Goal: Transaction & Acquisition: Purchase product/service

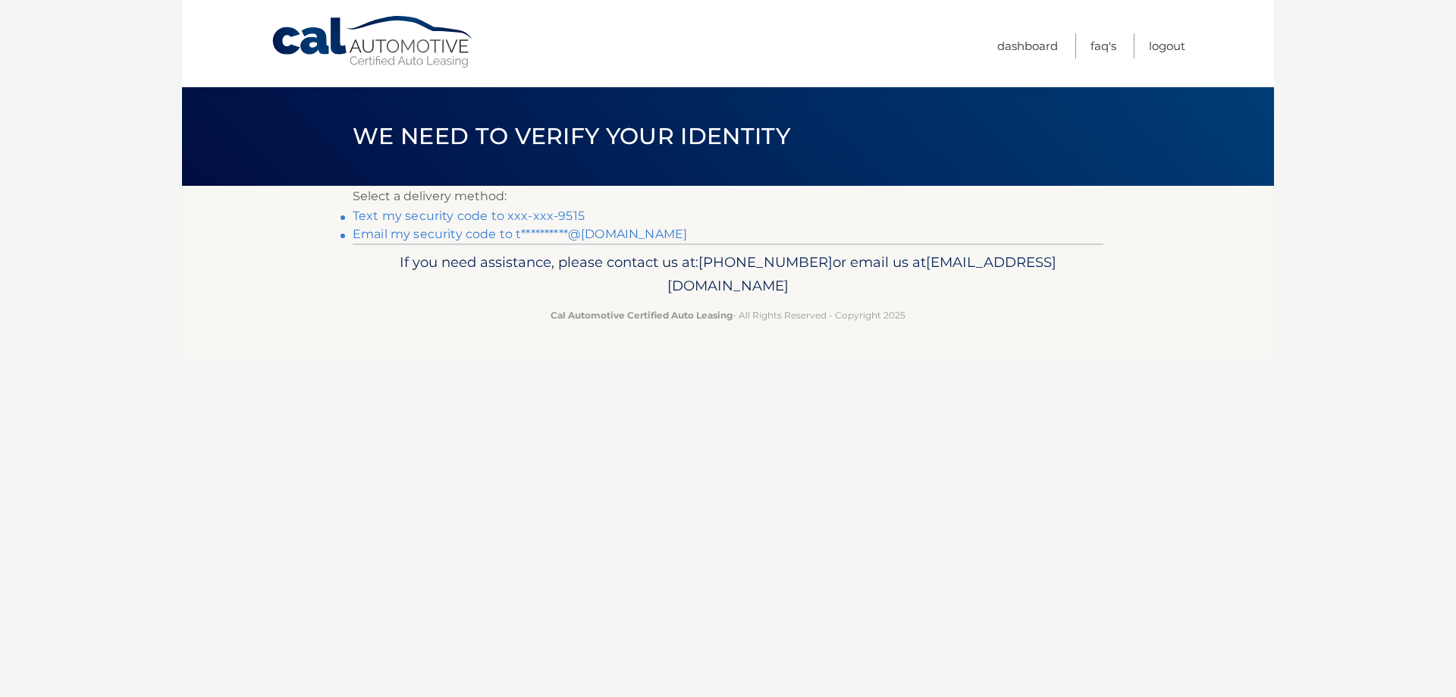
click at [555, 212] on link "Text my security code to xxx-xxx-9515" at bounding box center [469, 216] width 232 height 14
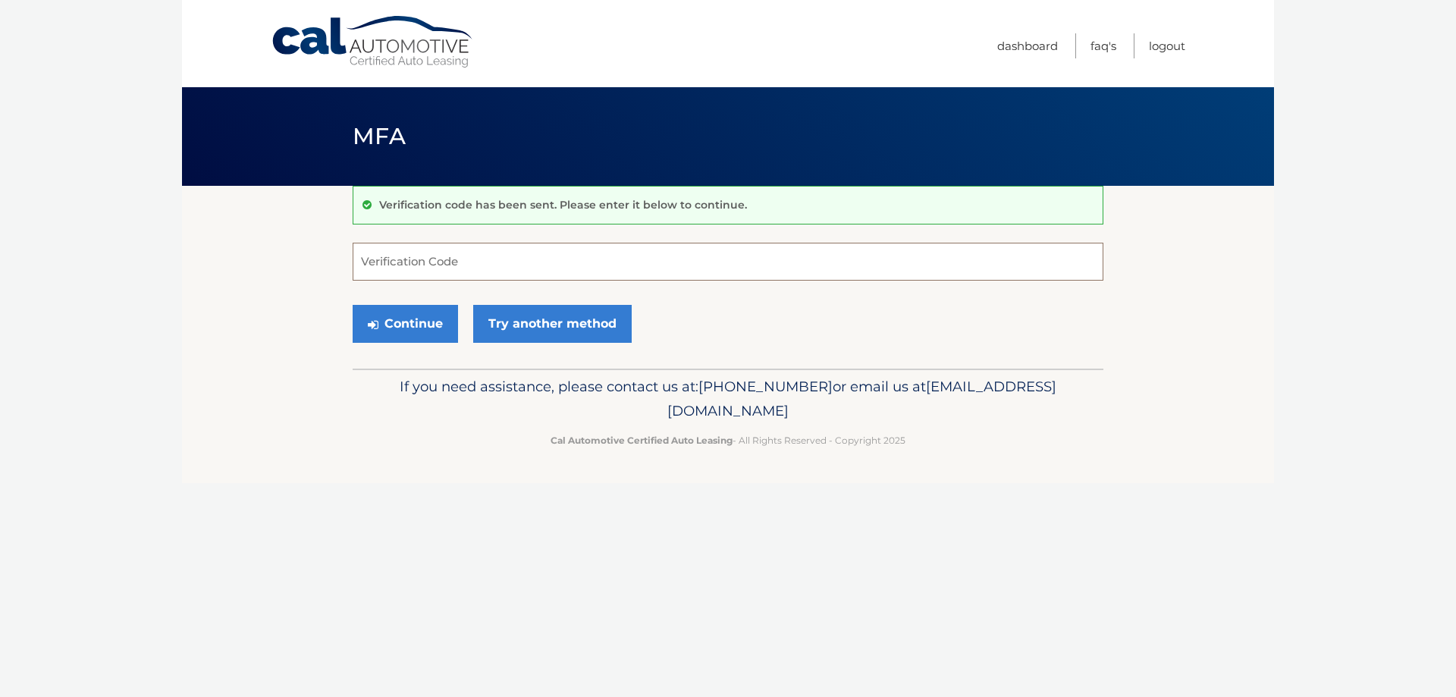
click at [568, 267] on input "Verification Code" at bounding box center [728, 262] width 751 height 38
type input "763810"
click at [429, 331] on button "Continue" at bounding box center [405, 324] width 105 height 38
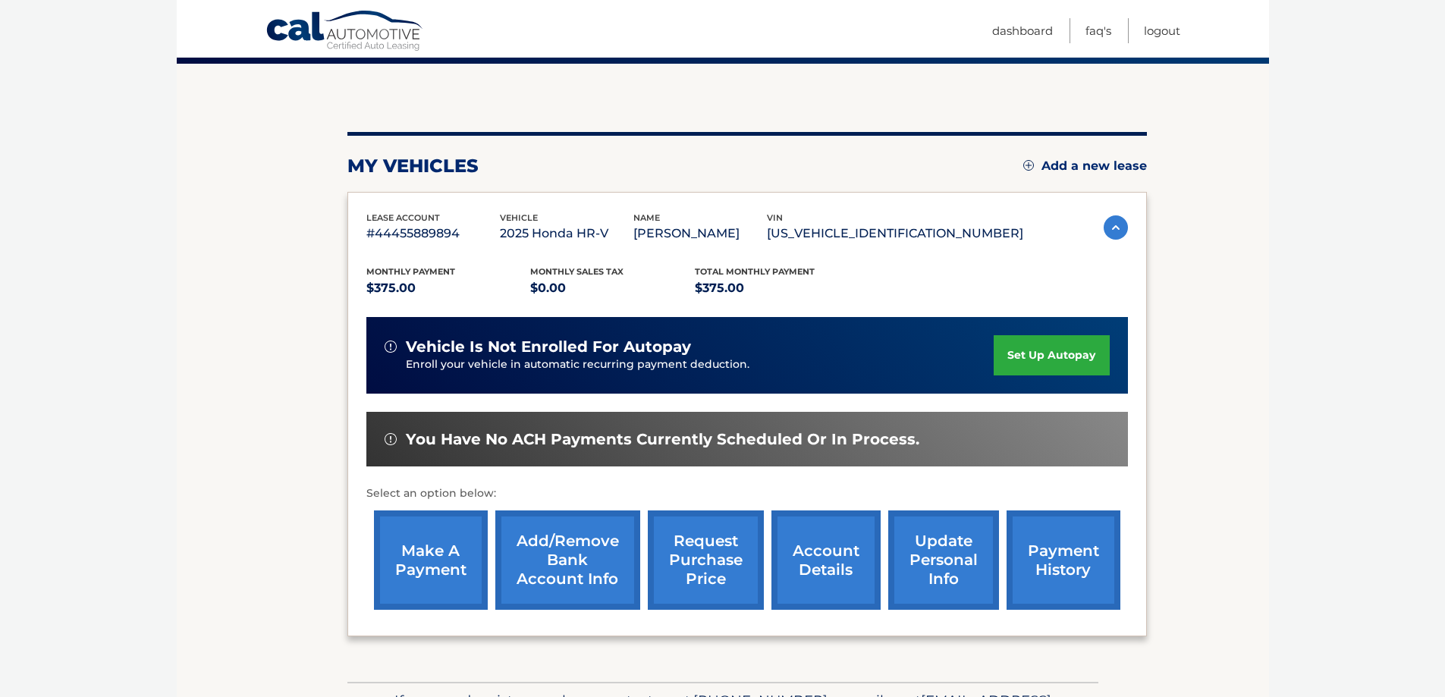
scroll to position [152, 0]
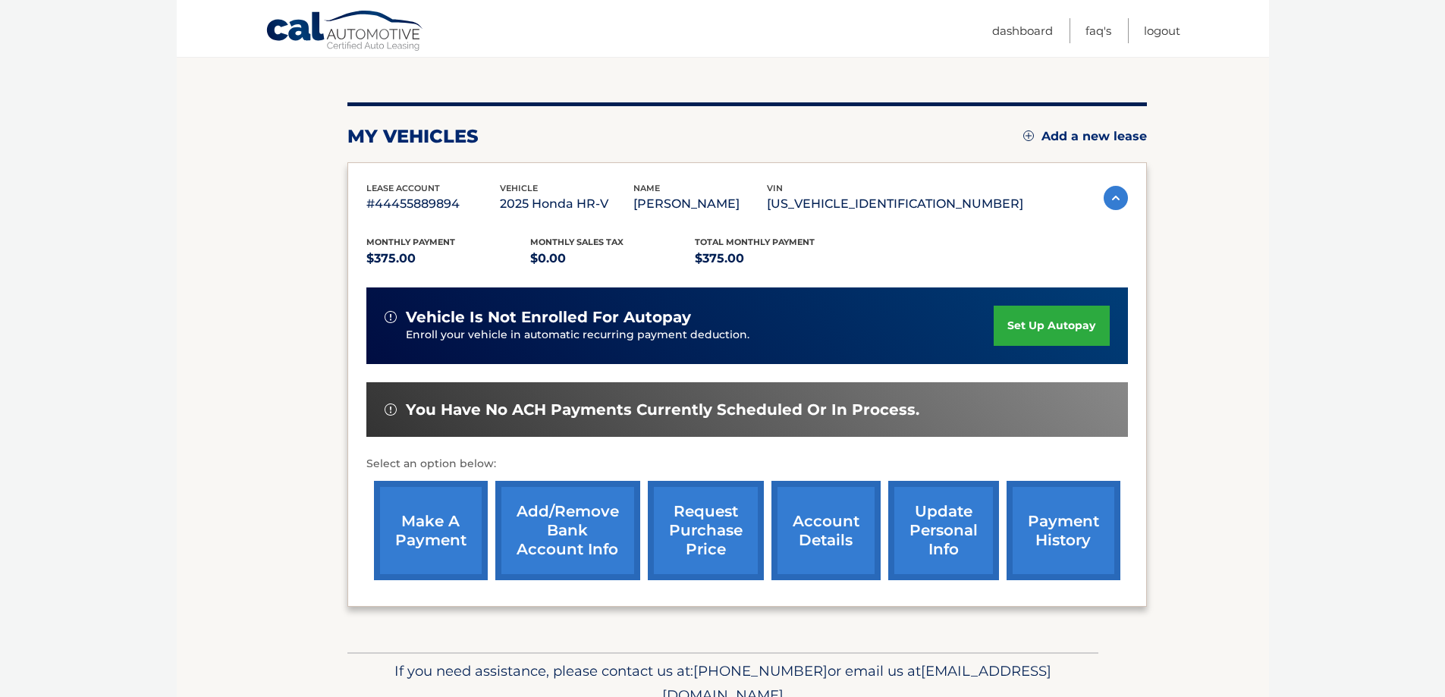
click at [432, 529] on link "make a payment" at bounding box center [431, 530] width 114 height 99
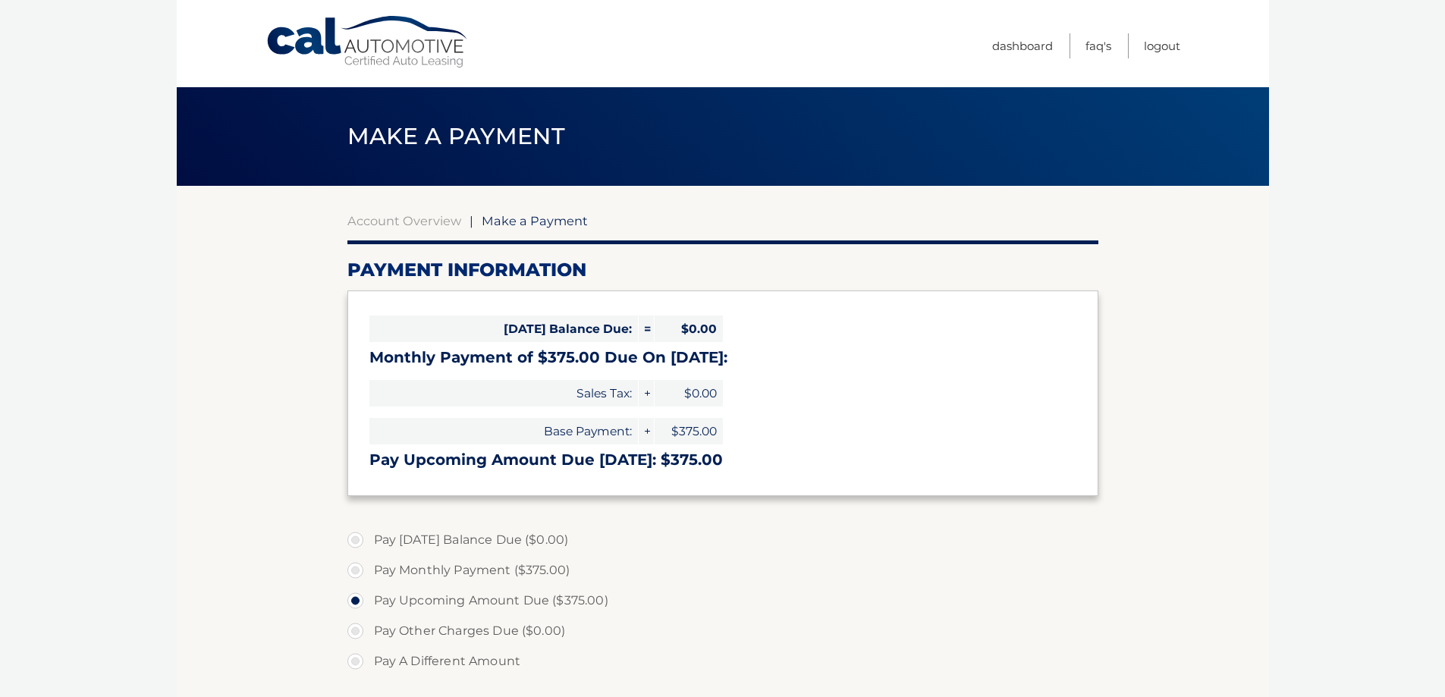
select select "YjM2NjJiY2YtYzRhMi00OTNmLTlhOWQtNzRiMmRkNjIxYTM1"
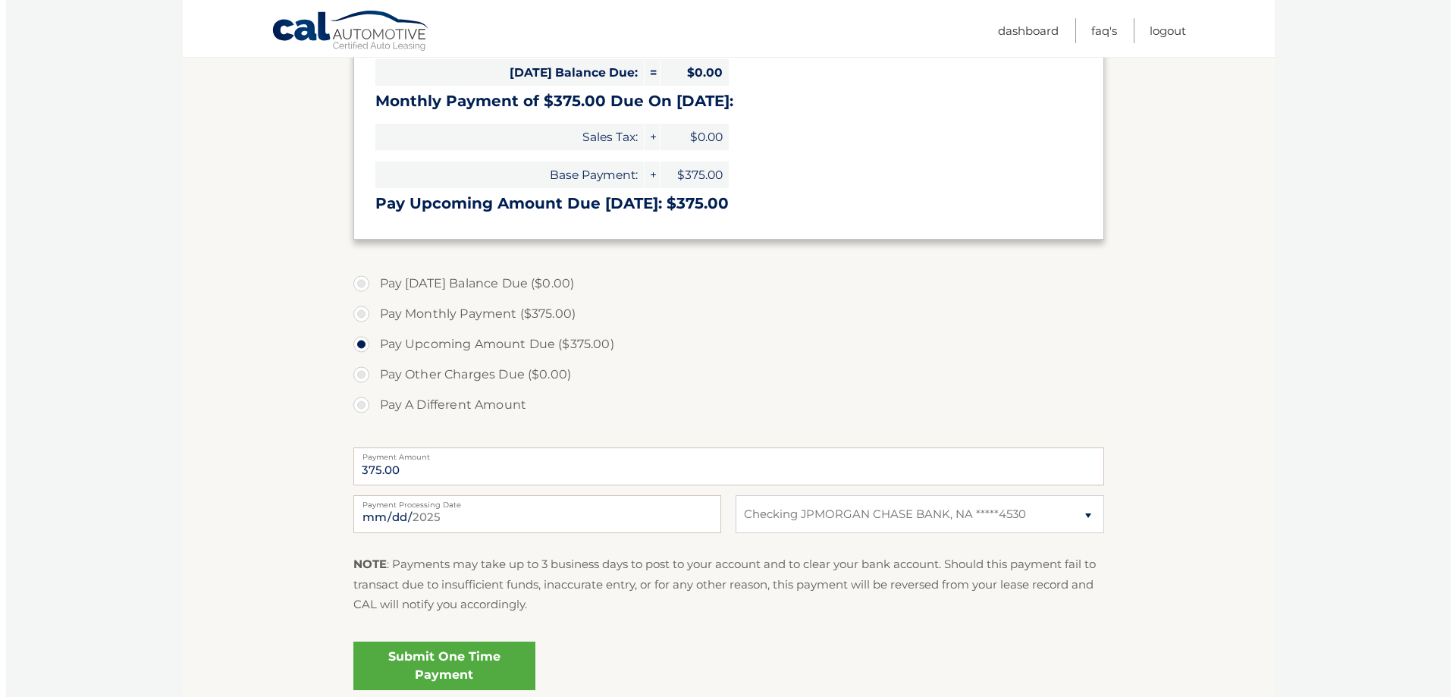
scroll to position [303, 0]
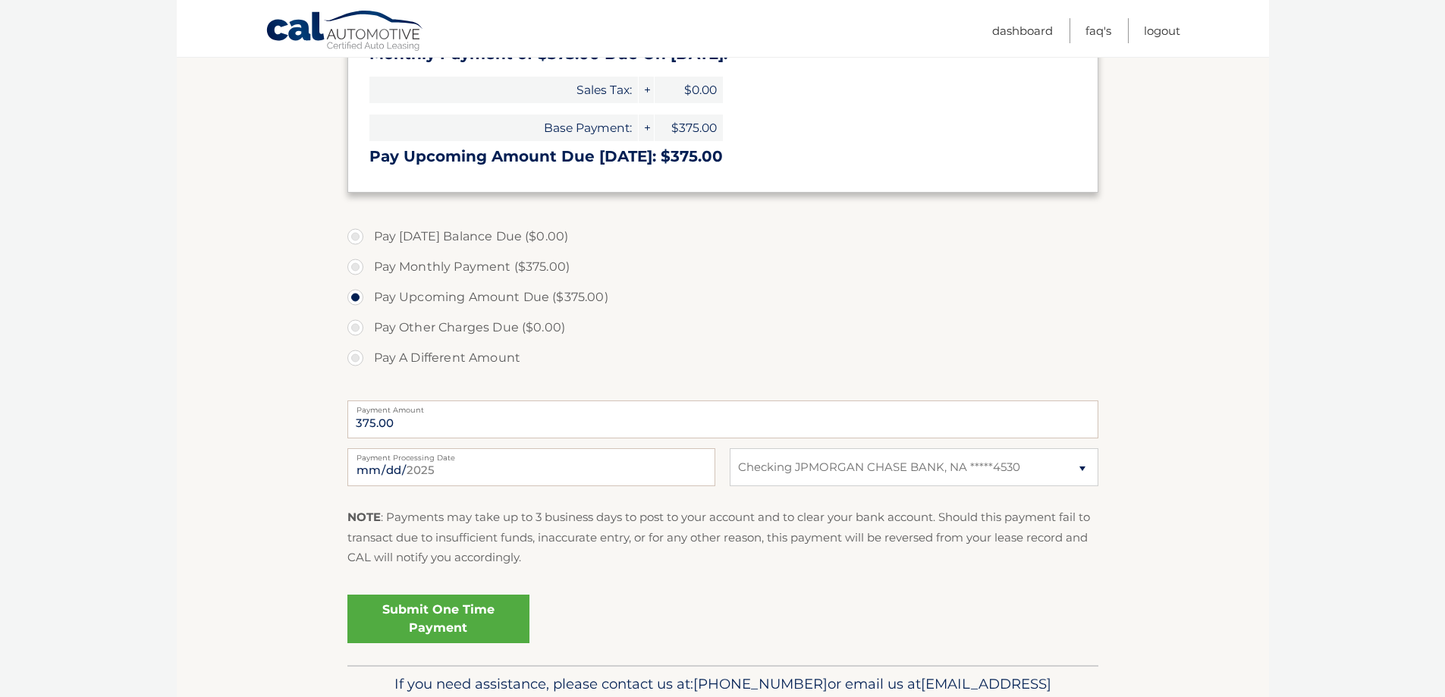
click at [464, 617] on link "Submit One Time Payment" at bounding box center [438, 619] width 182 height 49
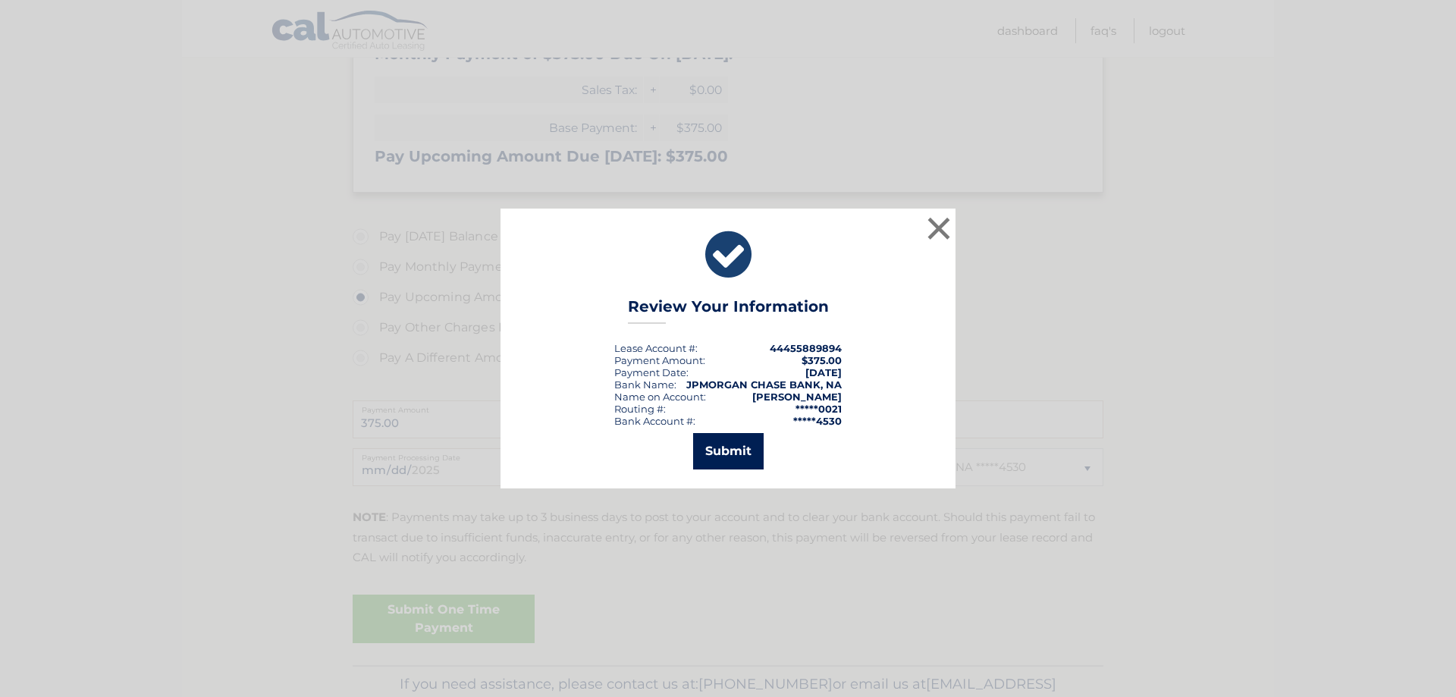
click at [756, 447] on button "Submit" at bounding box center [728, 451] width 71 height 36
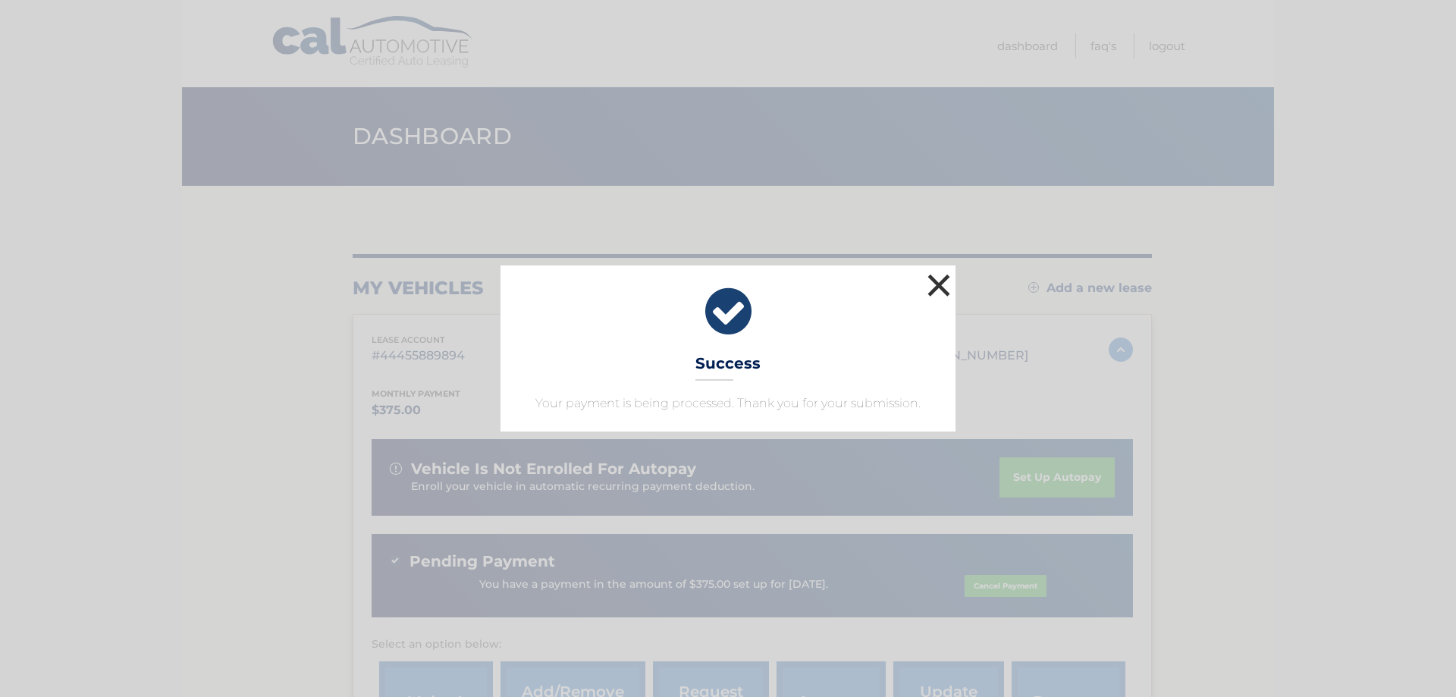
click at [932, 296] on button "×" at bounding box center [939, 285] width 30 height 30
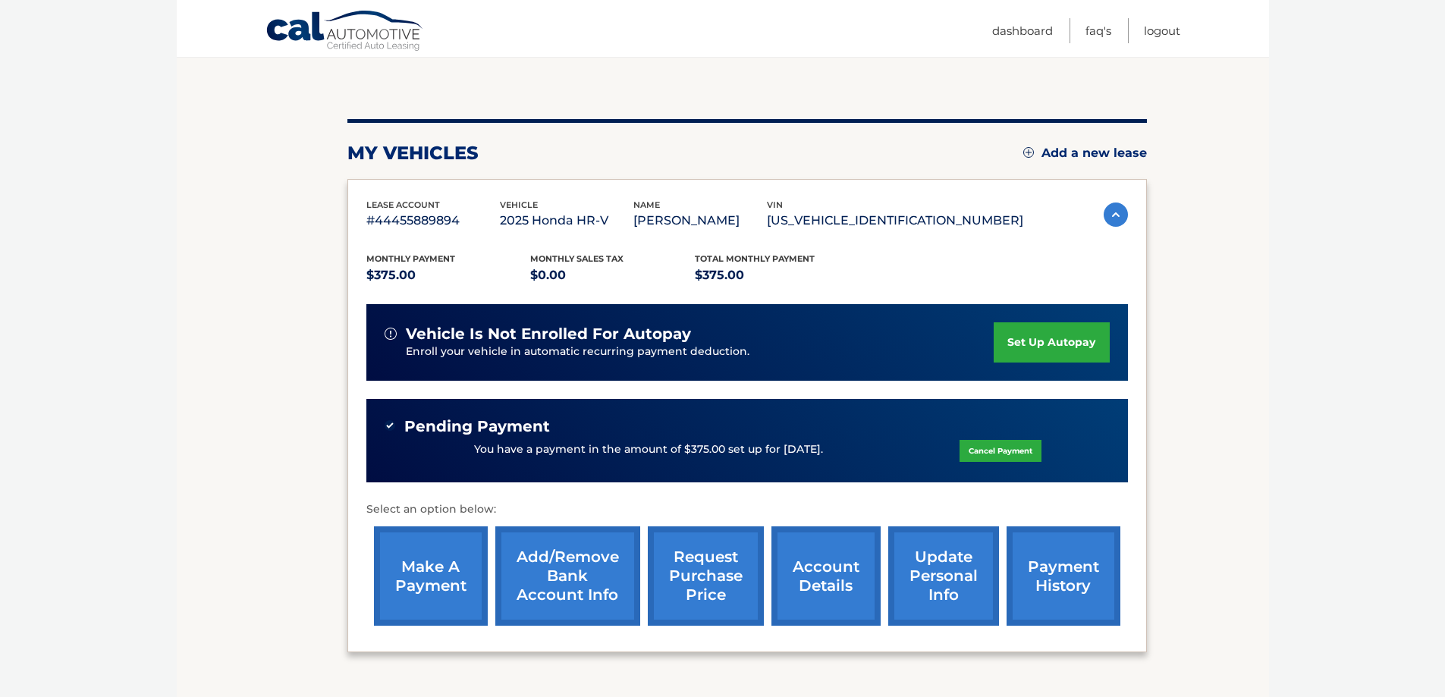
scroll to position [152, 0]
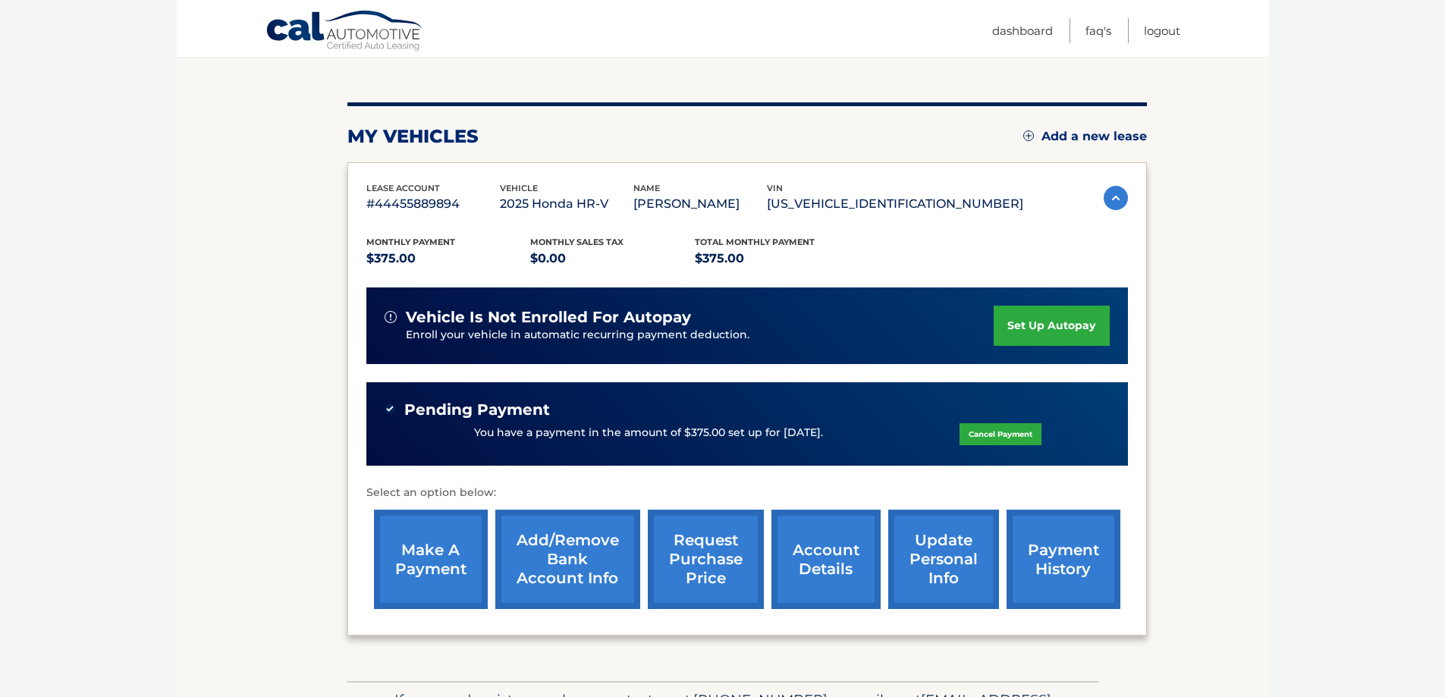
click at [434, 563] on link "make a payment" at bounding box center [431, 559] width 114 height 99
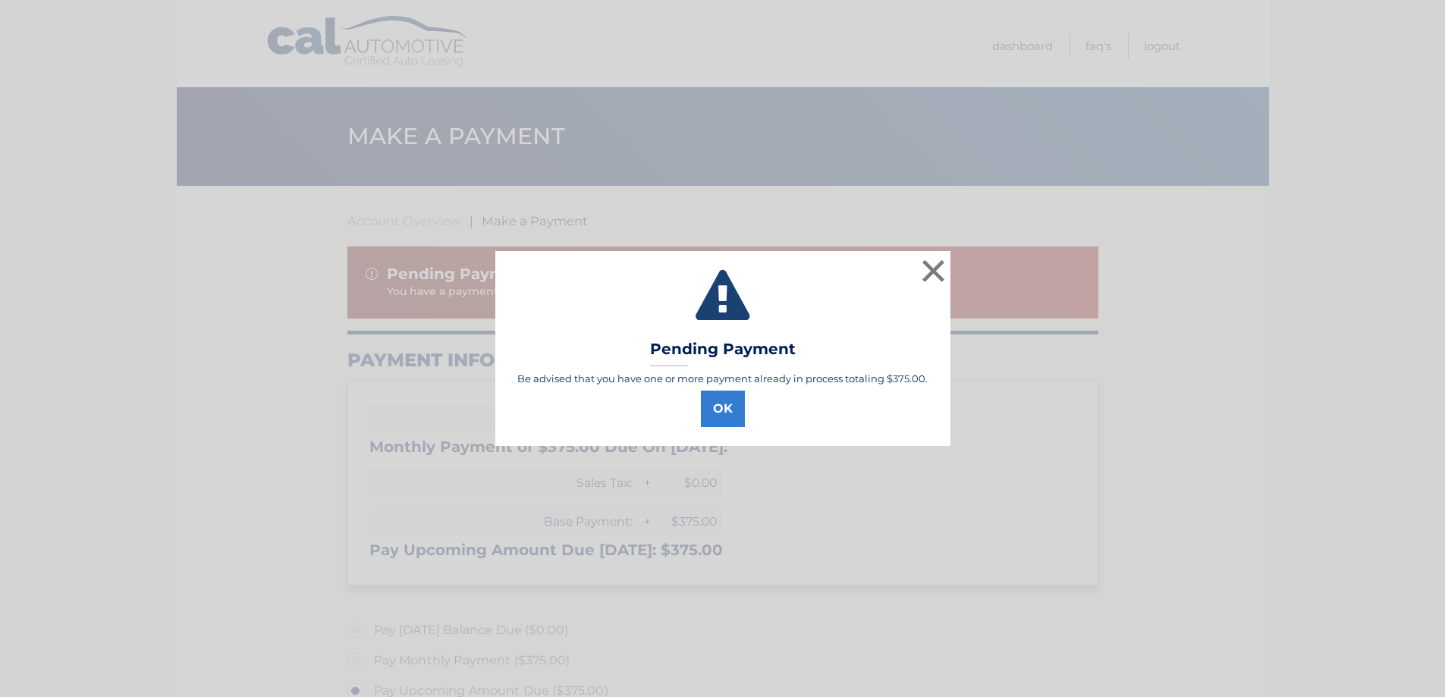
select select "YjM2NjJiY2YtYzRhMi00OTNmLTlhOWQtNzRiMmRkNjIxYTM1"
click at [722, 409] on button "OK" at bounding box center [728, 409] width 44 height 36
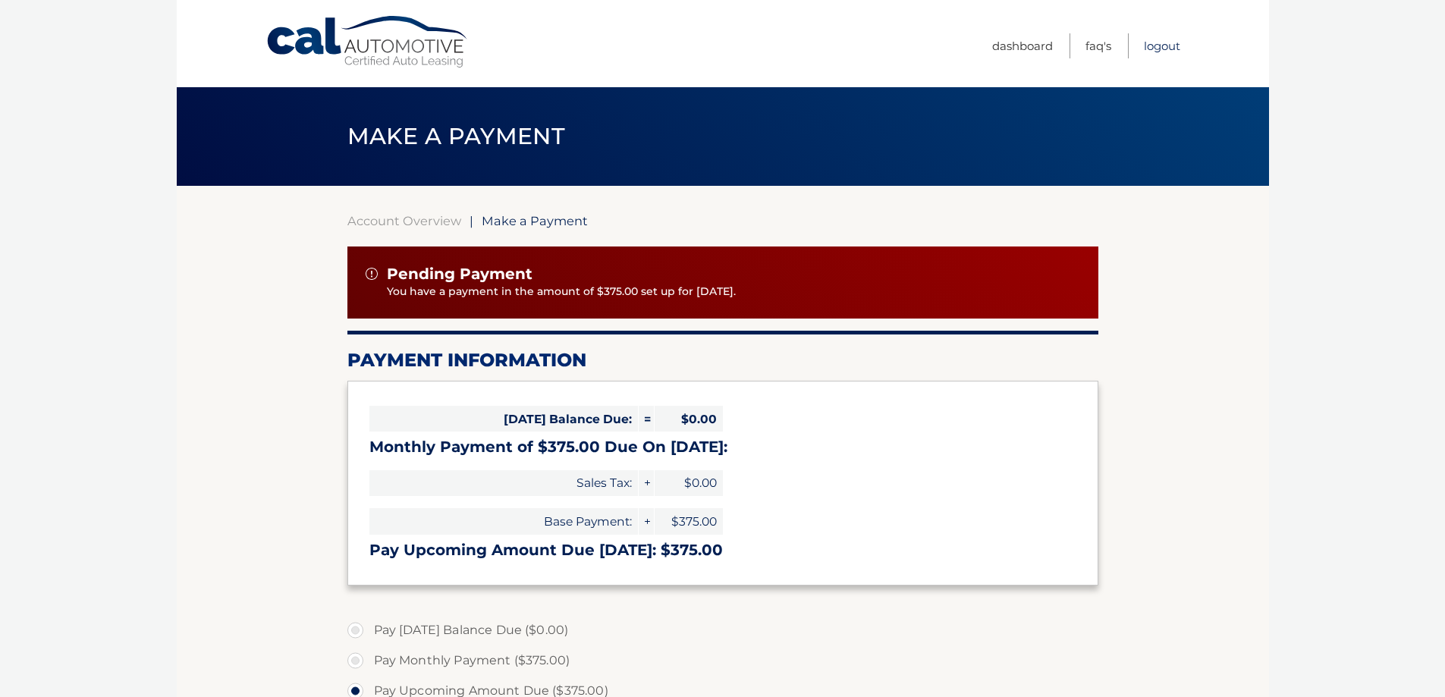
click at [1160, 42] on link "Logout" at bounding box center [1162, 45] width 36 height 25
